Goal: Find specific page/section: Find specific page/section

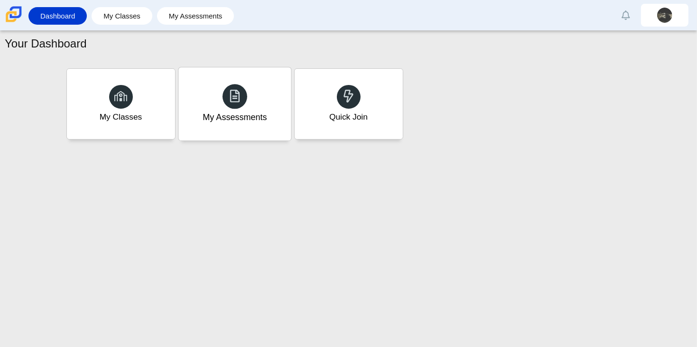
click at [228, 105] on div at bounding box center [235, 96] width 25 height 25
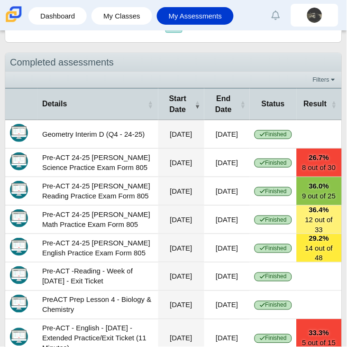
scroll to position [514, 0]
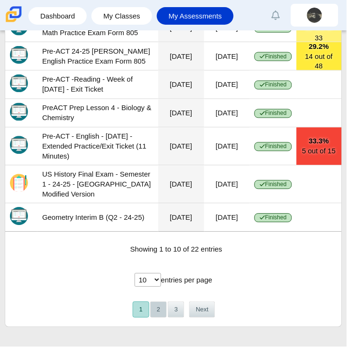
click at [158, 306] on button "2" at bounding box center [158, 310] width 17 height 16
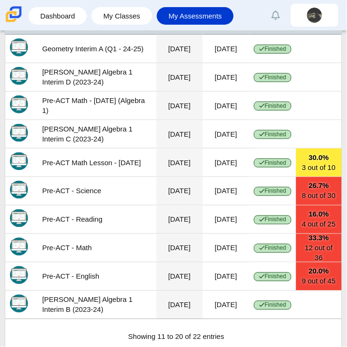
scroll to position [496, 0]
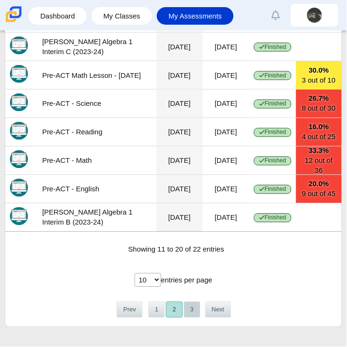
click at [191, 311] on button "3" at bounding box center [192, 310] width 17 height 16
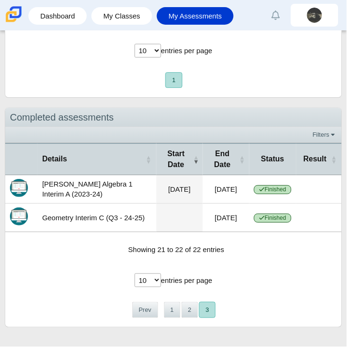
scroll to position [263, 0]
click at [177, 311] on button "1" at bounding box center [172, 310] width 17 height 16
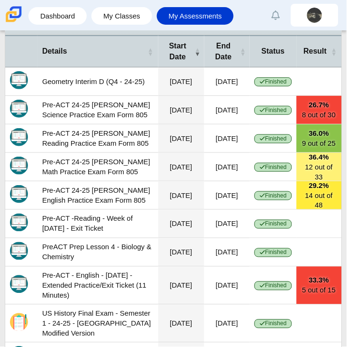
scroll to position [514, 0]
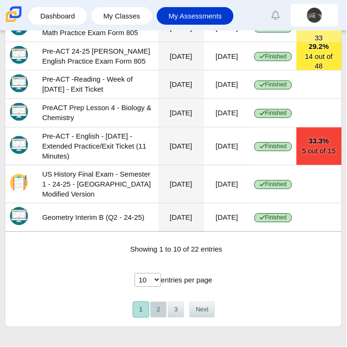
click at [160, 310] on button "2" at bounding box center [158, 310] width 17 height 16
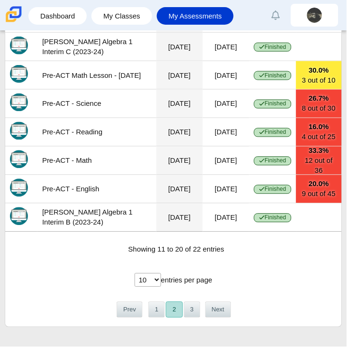
scroll to position [496, 0]
click at [155, 316] on button "1" at bounding box center [157, 310] width 17 height 16
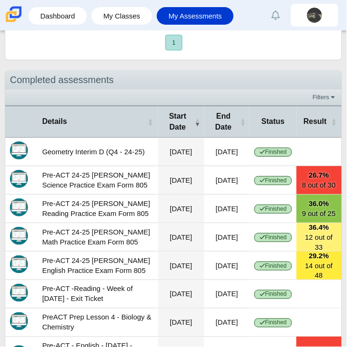
scroll to position [297, 0]
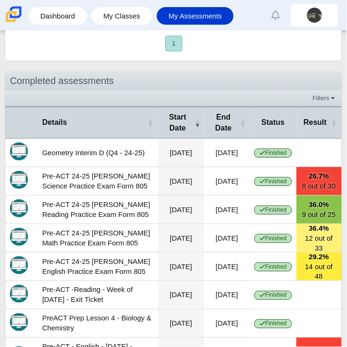
click at [19, 125] on th at bounding box center [21, 122] width 32 height 32
